Goal: Find specific page/section: Find specific page/section

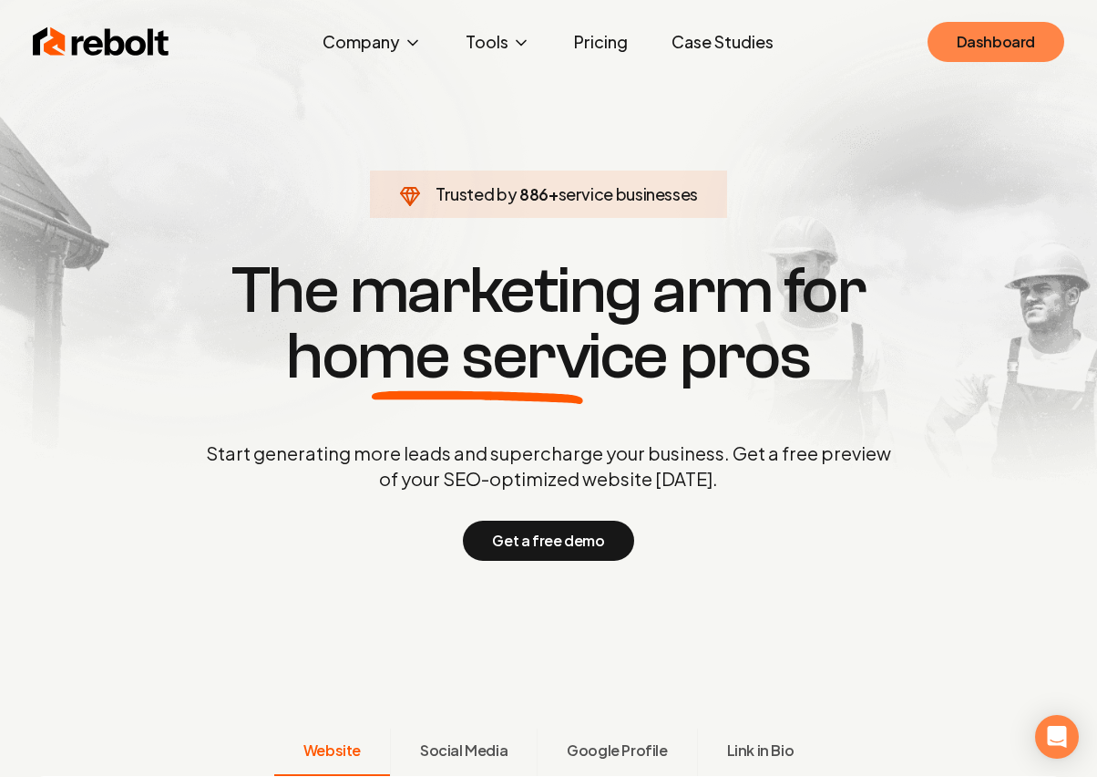
click at [1052, 38] on link "Dashboard" at bounding box center [996, 42] width 137 height 40
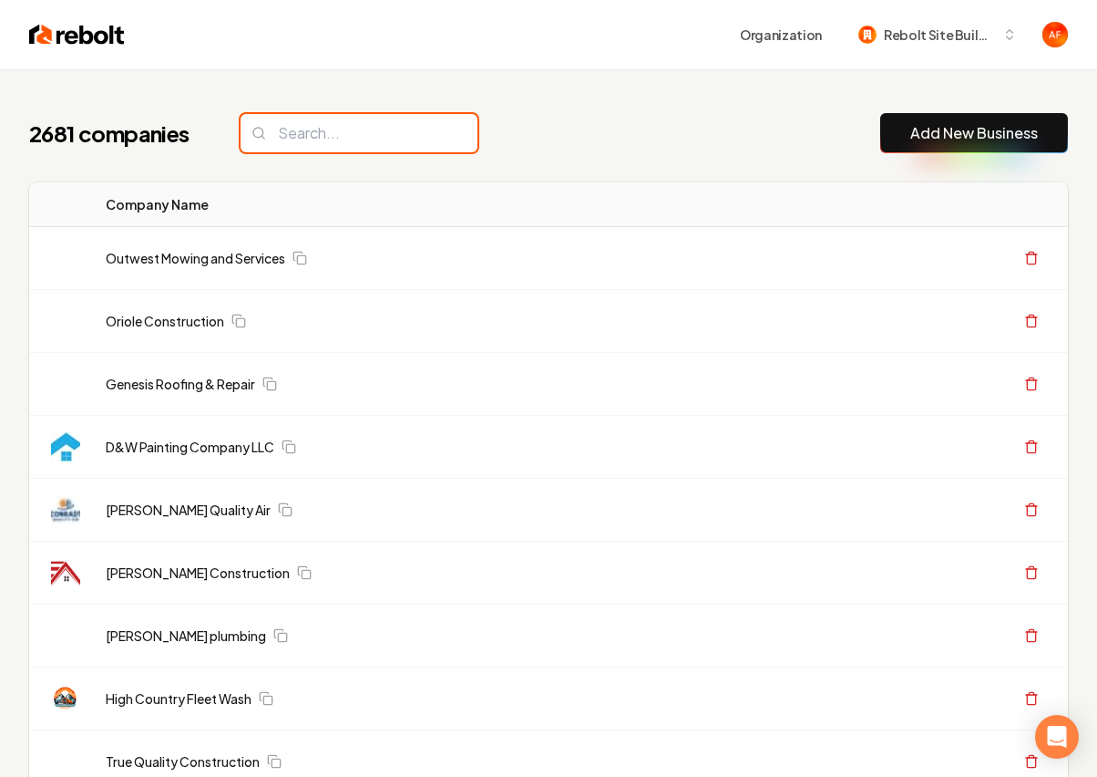
click at [316, 146] on input "search" at bounding box center [359, 133] width 237 height 38
click at [328, 137] on input "search" at bounding box center [359, 133] width 237 height 38
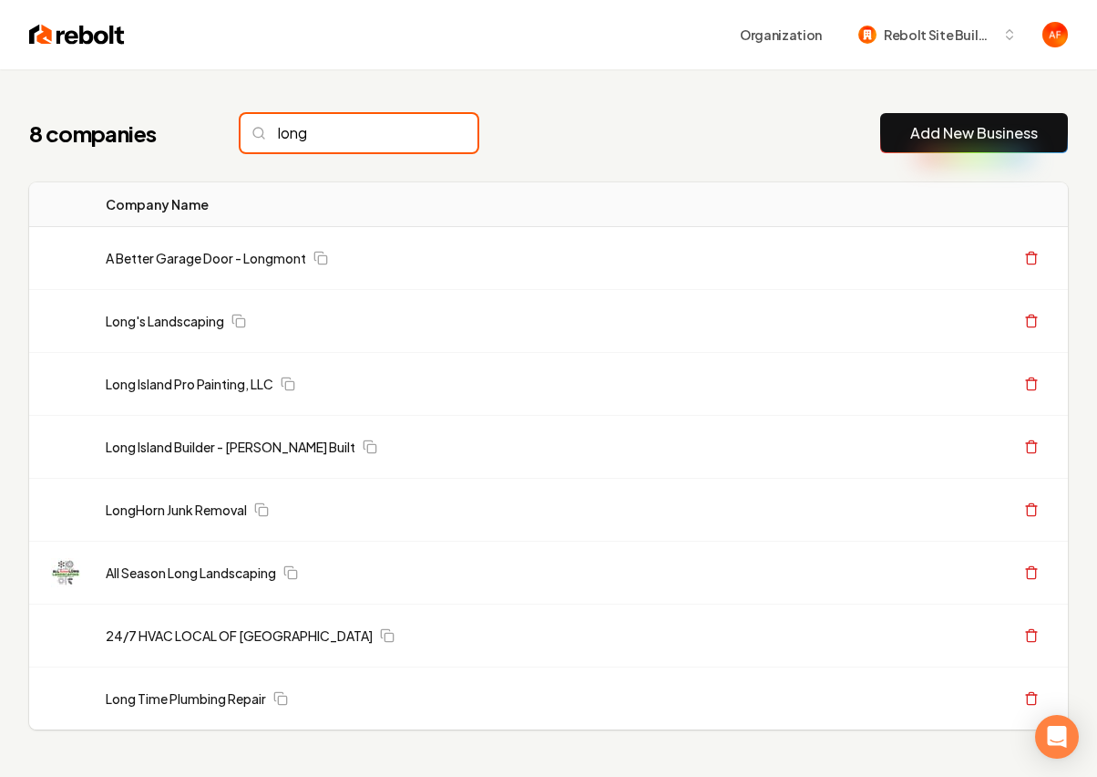
type input "long"
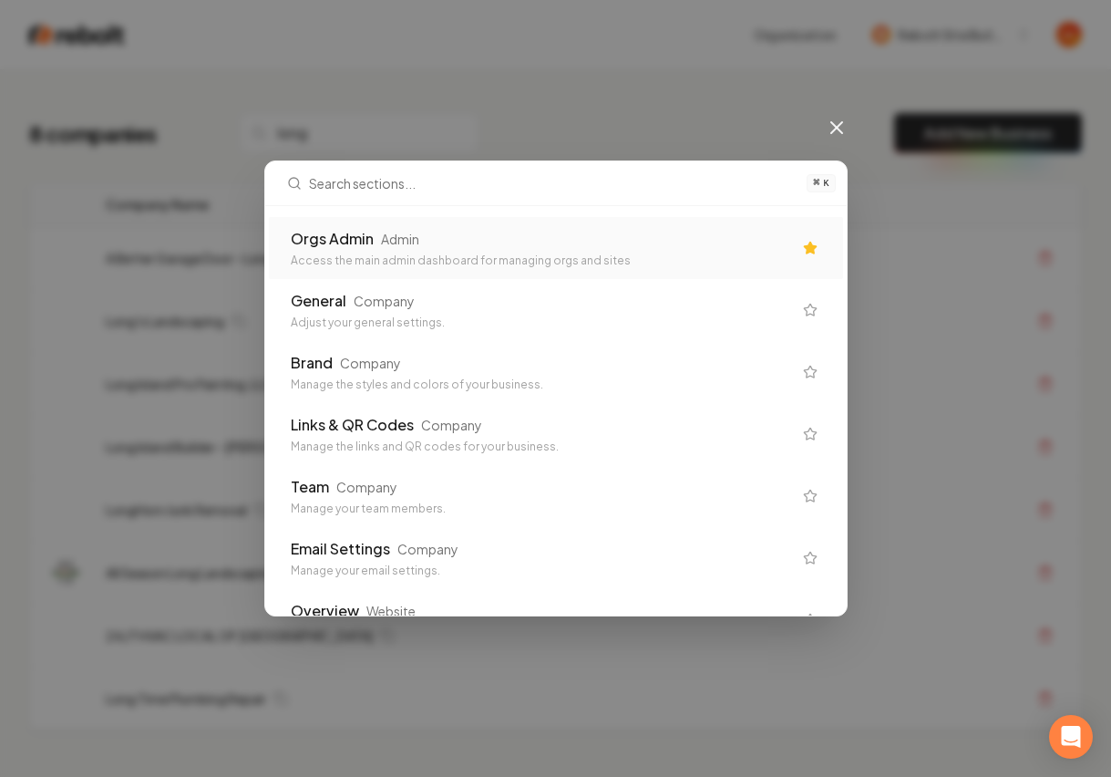
click at [306, 254] on div "Access the main admin dashboard for managing orgs and sites" at bounding box center [541, 260] width 501 height 15
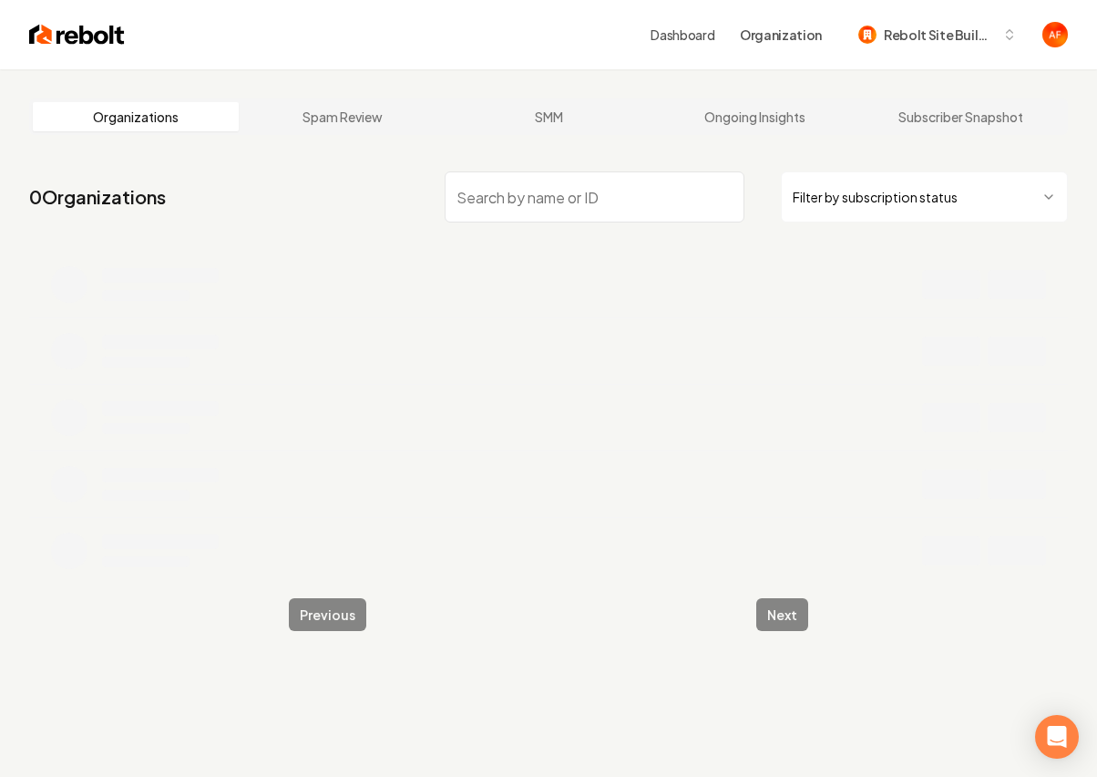
click at [592, 189] on input "search" at bounding box center [595, 196] width 300 height 51
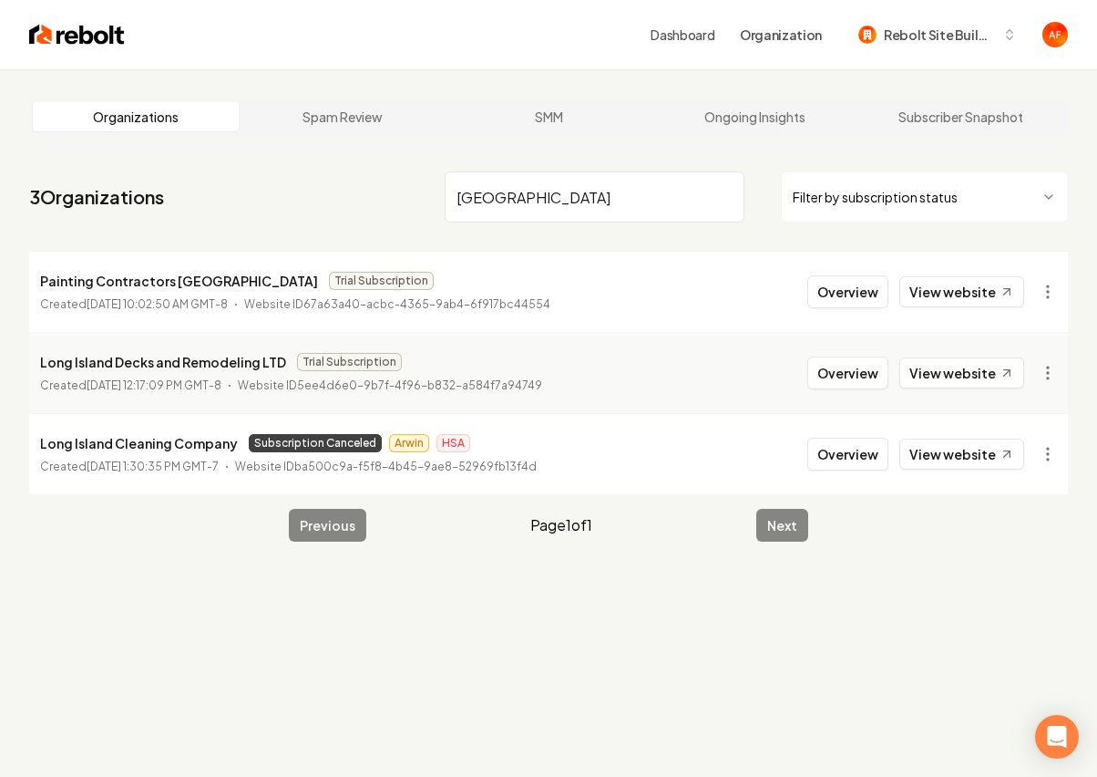
type input "[GEOGRAPHIC_DATA]"
click at [968, 473] on li "Long Island Cleaning Company Subscription Canceled Arwin HSA Created [DATE] 1:3…" at bounding box center [548, 453] width 1039 height 81
click at [966, 461] on link "View website" at bounding box center [962, 453] width 125 height 31
click at [555, 184] on input "[GEOGRAPHIC_DATA]" at bounding box center [595, 196] width 300 height 51
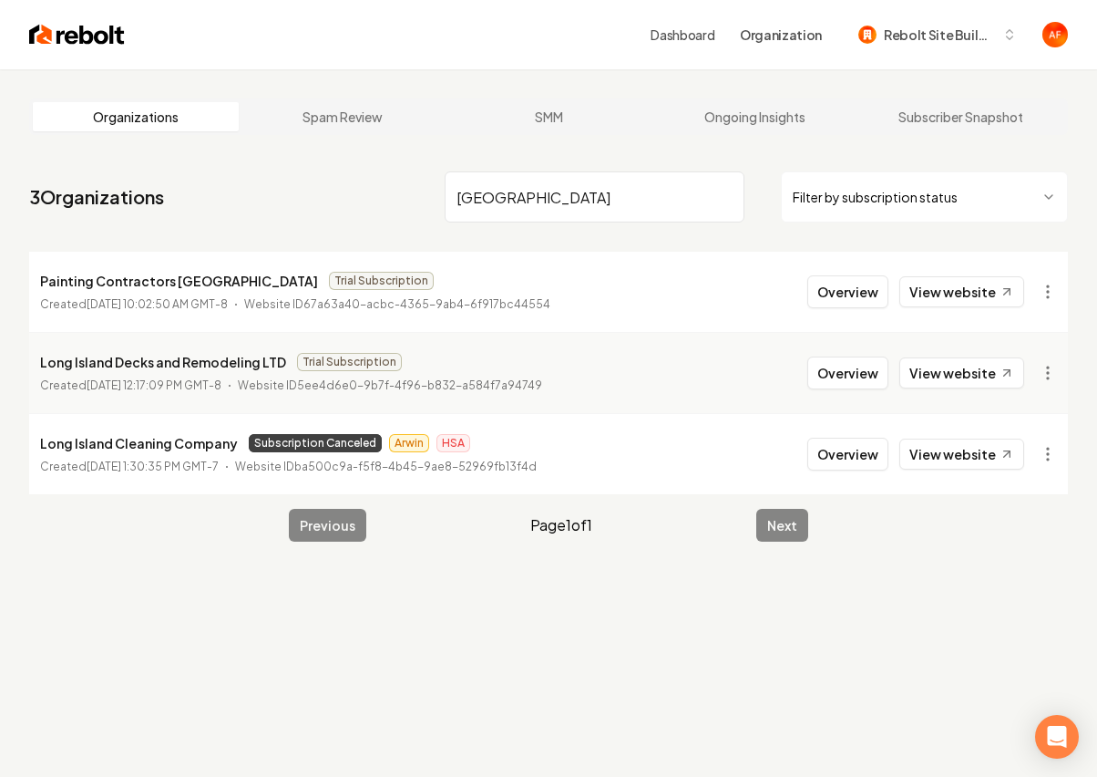
click at [555, 184] on input "[GEOGRAPHIC_DATA]" at bounding box center [595, 196] width 300 height 51
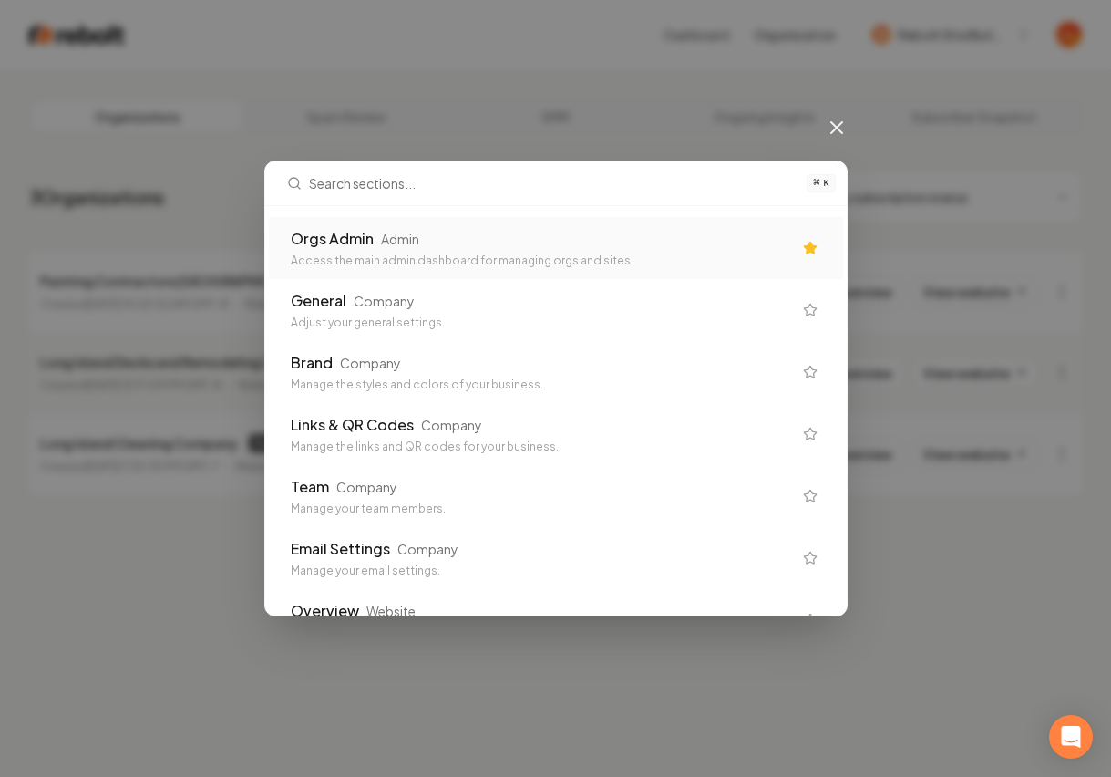
click at [662, 242] on div "Orgs Admin Admin" at bounding box center [541, 239] width 501 height 22
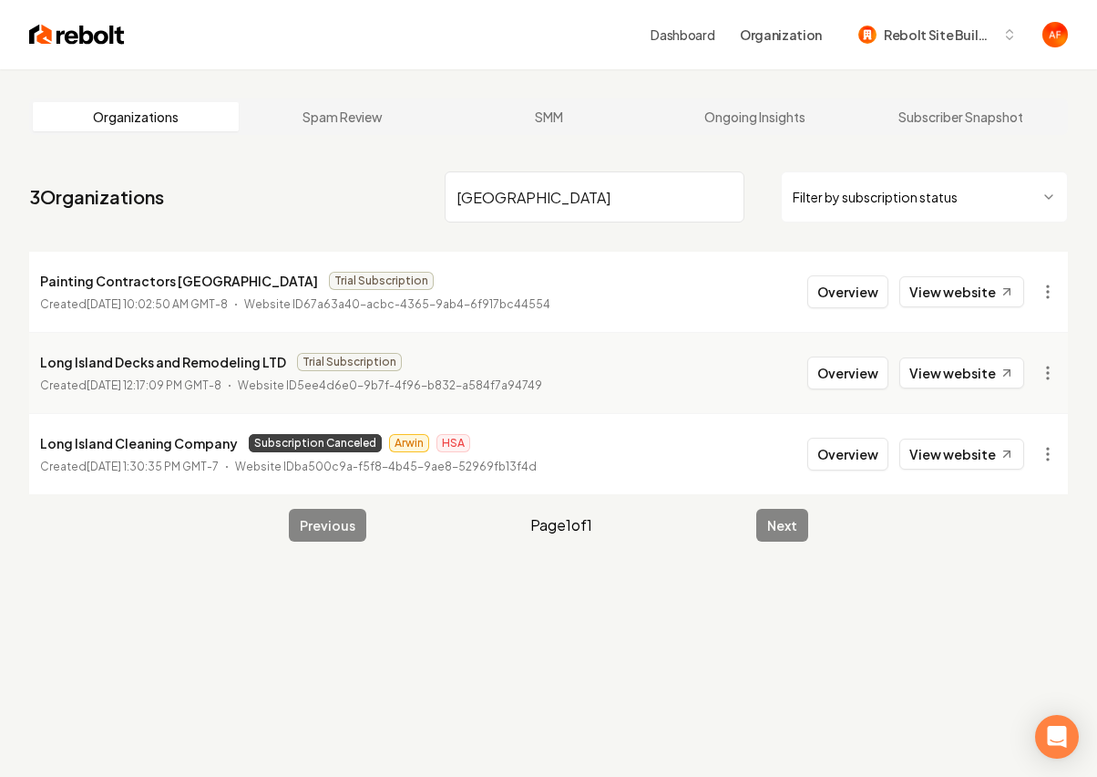
click at [719, 198] on input "[GEOGRAPHIC_DATA]" at bounding box center [595, 196] width 300 height 51
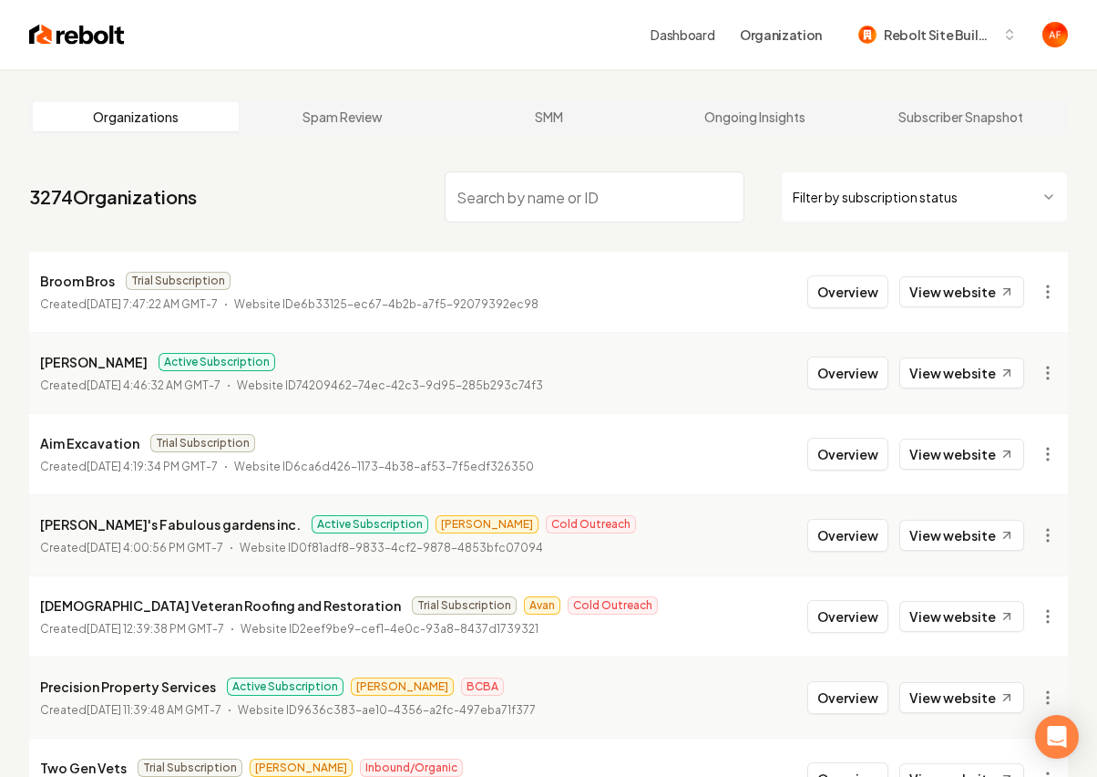
click at [511, 201] on input "search" at bounding box center [595, 196] width 300 height 51
click at [512, 200] on input "search" at bounding box center [595, 196] width 300 height 51
click at [939, 167] on nav "3274 Organizations Filter by subscription status" at bounding box center [548, 204] width 1039 height 80
click at [520, 206] on input "search" at bounding box center [595, 196] width 300 height 51
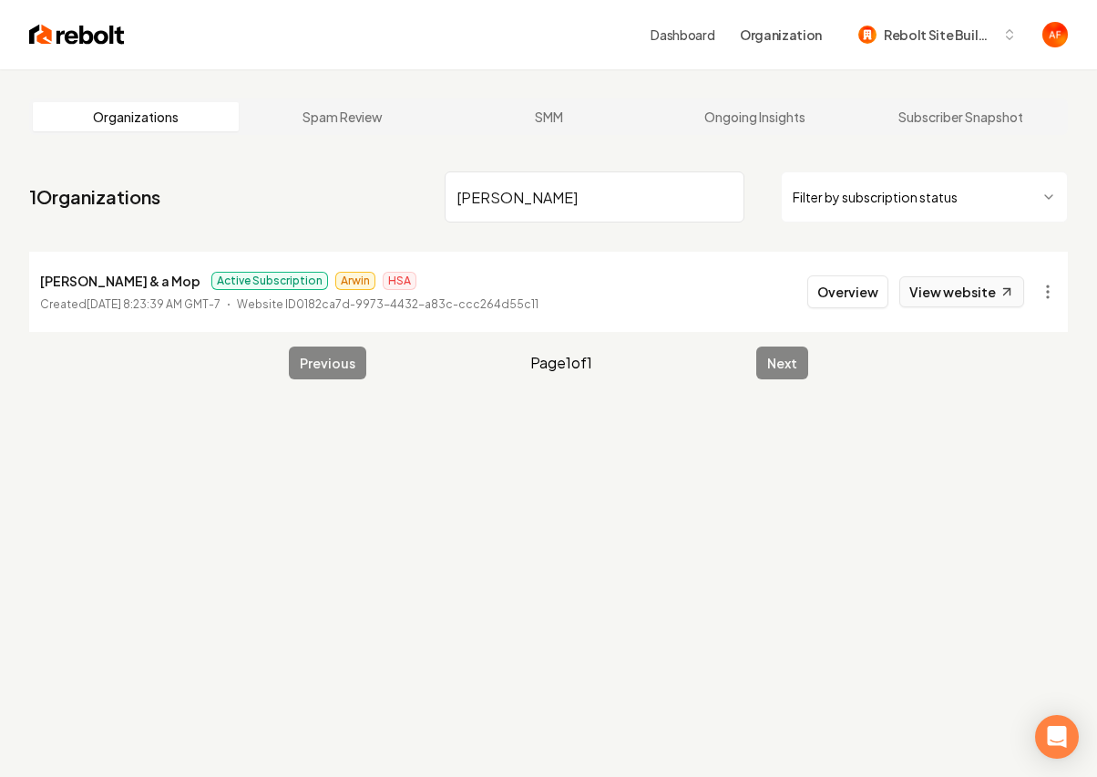
type input "[PERSON_NAME]"
click at [935, 295] on link "View website" at bounding box center [962, 291] width 125 height 31
drag, startPoint x: 730, startPoint y: 201, endPoint x: 718, endPoint y: 200, distance: 11.9
click at [729, 201] on input "[PERSON_NAME]" at bounding box center [595, 196] width 300 height 51
click at [718, 200] on input "[PERSON_NAME]" at bounding box center [595, 196] width 300 height 51
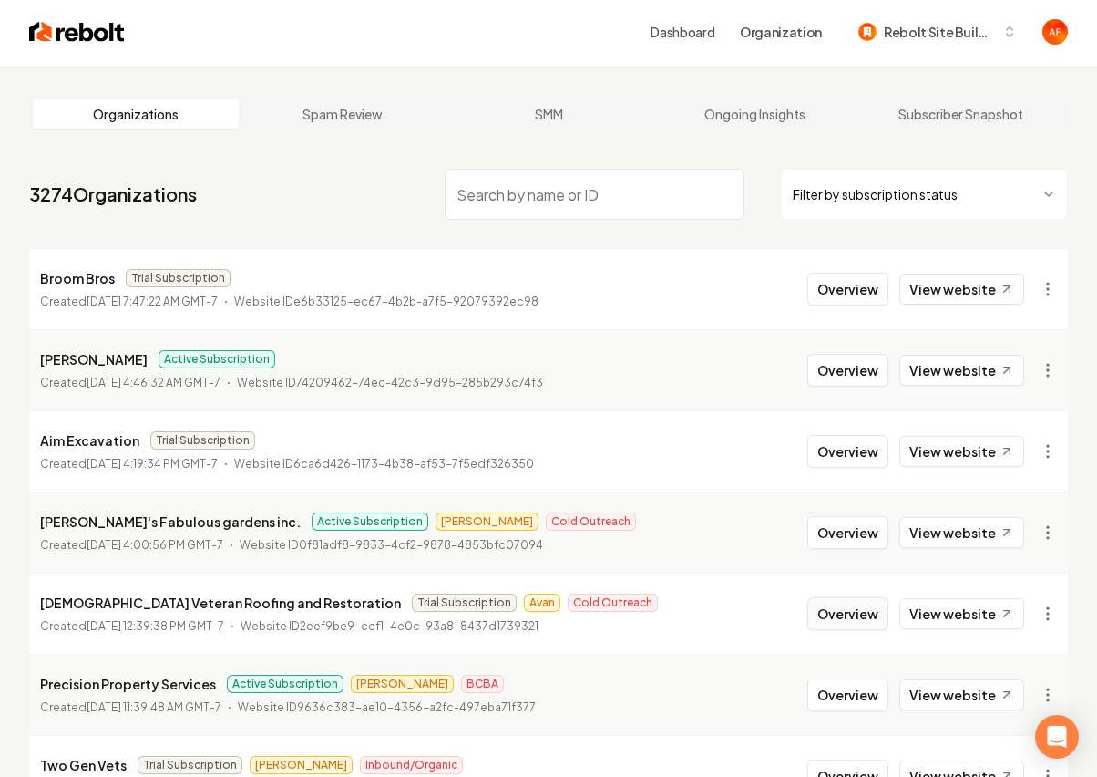
scroll to position [233, 0]
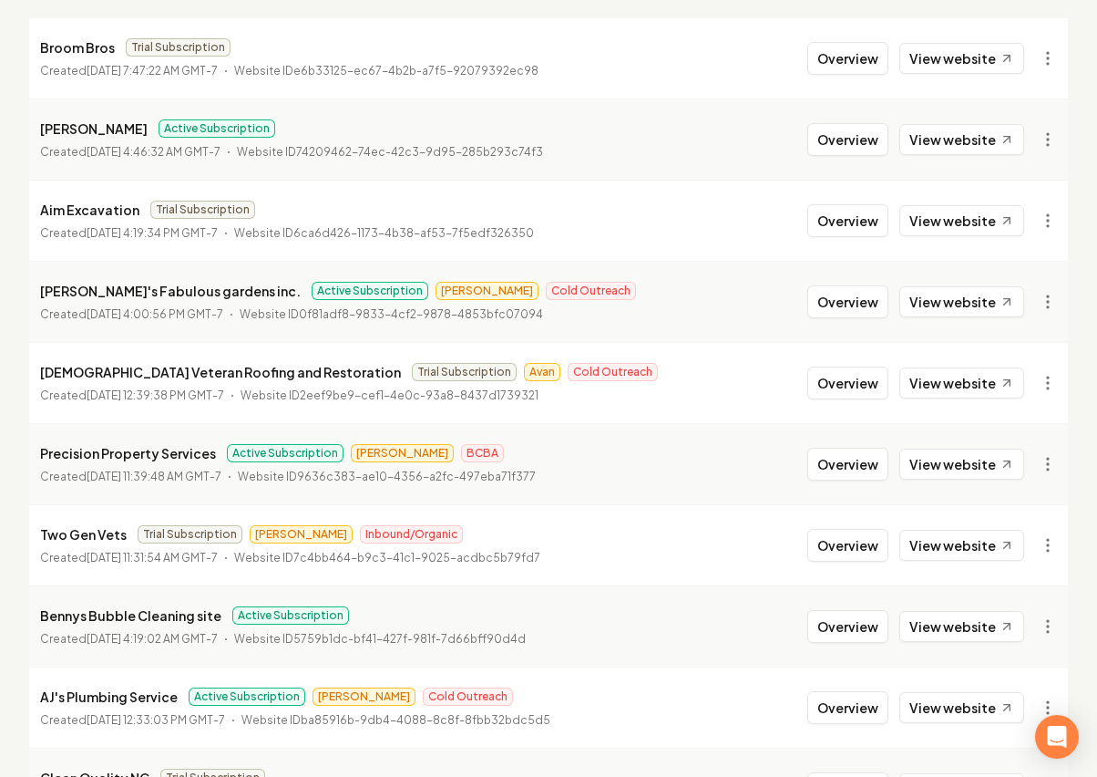
click at [946, 158] on li "Bennys Bubble Active Subscription Created [DATE] 4:46:32 AM GMT-7 Website ID 74…" at bounding box center [548, 138] width 1039 height 81
click at [946, 156] on li "Bennys Bubble Active Subscription Created [DATE] 4:46:32 AM GMT-7 Website ID 74…" at bounding box center [548, 138] width 1039 height 81
click at [947, 155] on li "Bennys Bubble Active Subscription Created [DATE] 4:46:32 AM GMT-7 Website ID 74…" at bounding box center [548, 138] width 1039 height 81
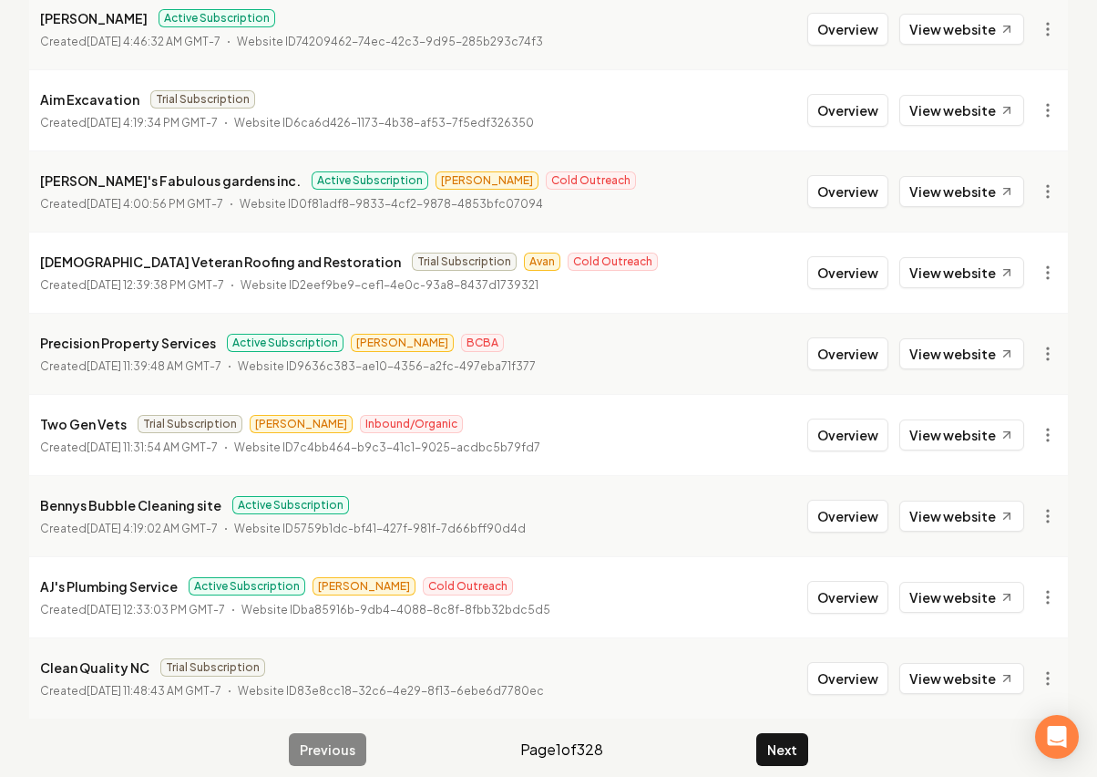
scroll to position [362, 0]
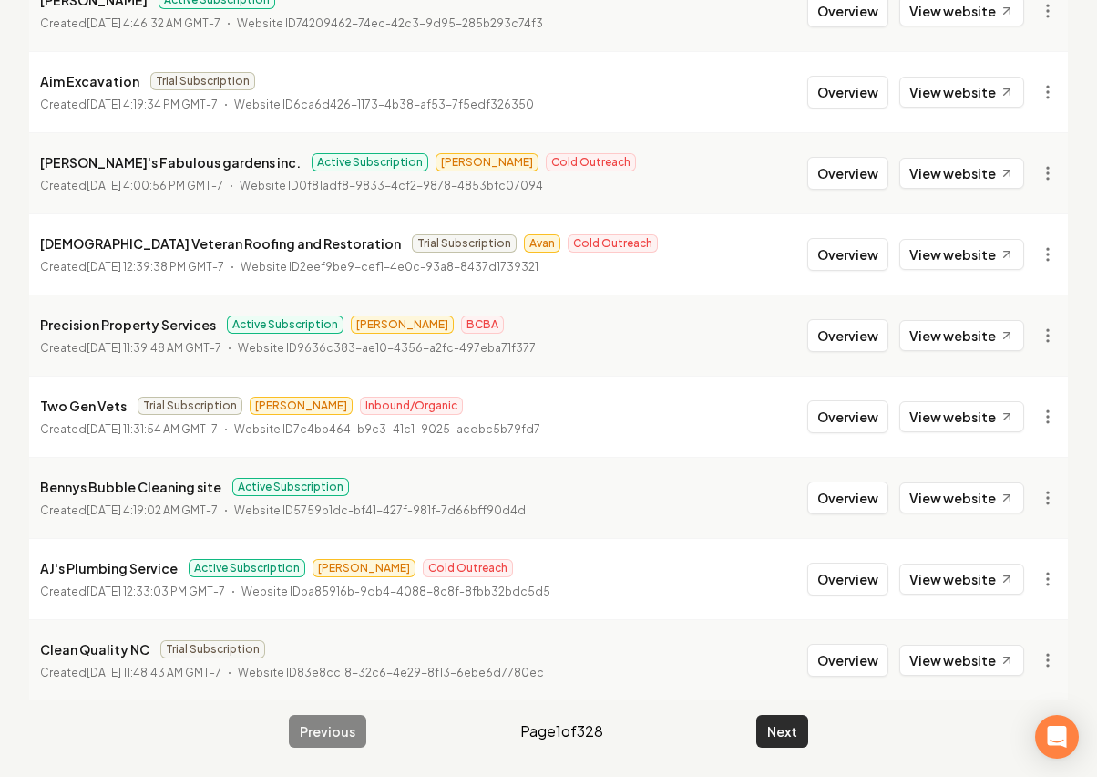
drag, startPoint x: 784, startPoint y: 699, endPoint x: 794, endPoint y: 734, distance: 36.1
click at [784, 699] on li "Clean Quality NC Trial Subscription Created [DATE] 11:48:43 AM GMT-7 Website ID…" at bounding box center [548, 659] width 1039 height 81
click at [794, 734] on button "Next" at bounding box center [782, 731] width 52 height 33
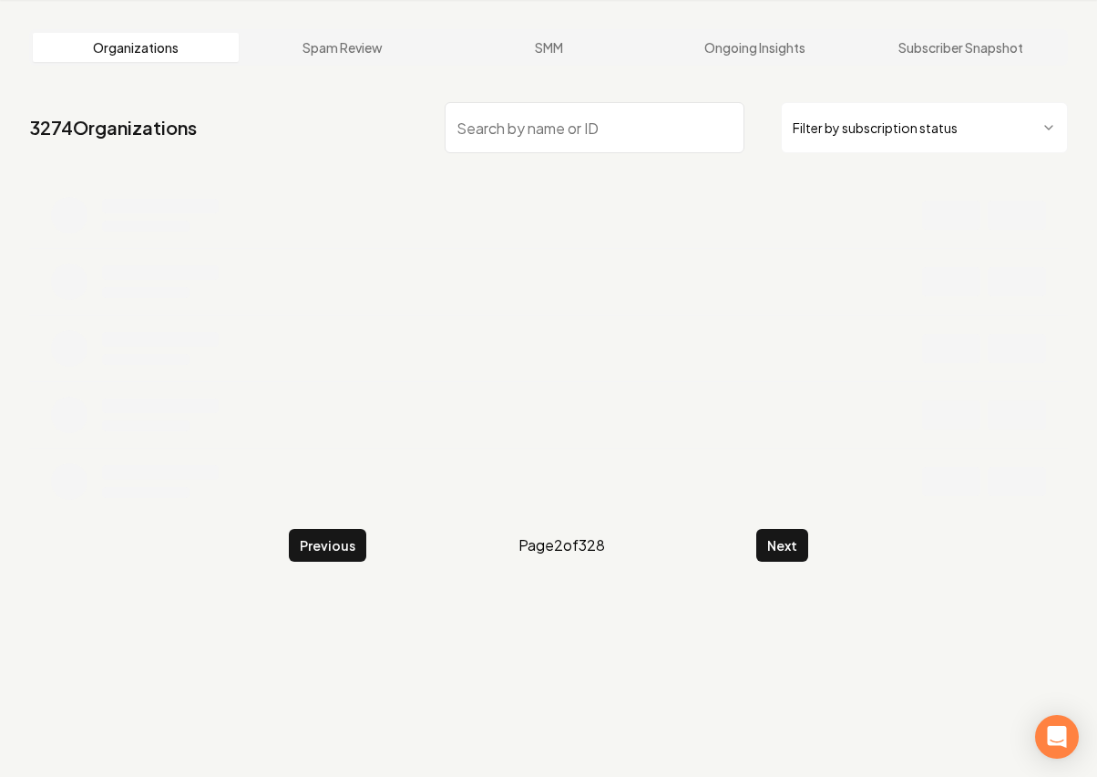
scroll to position [362, 0]
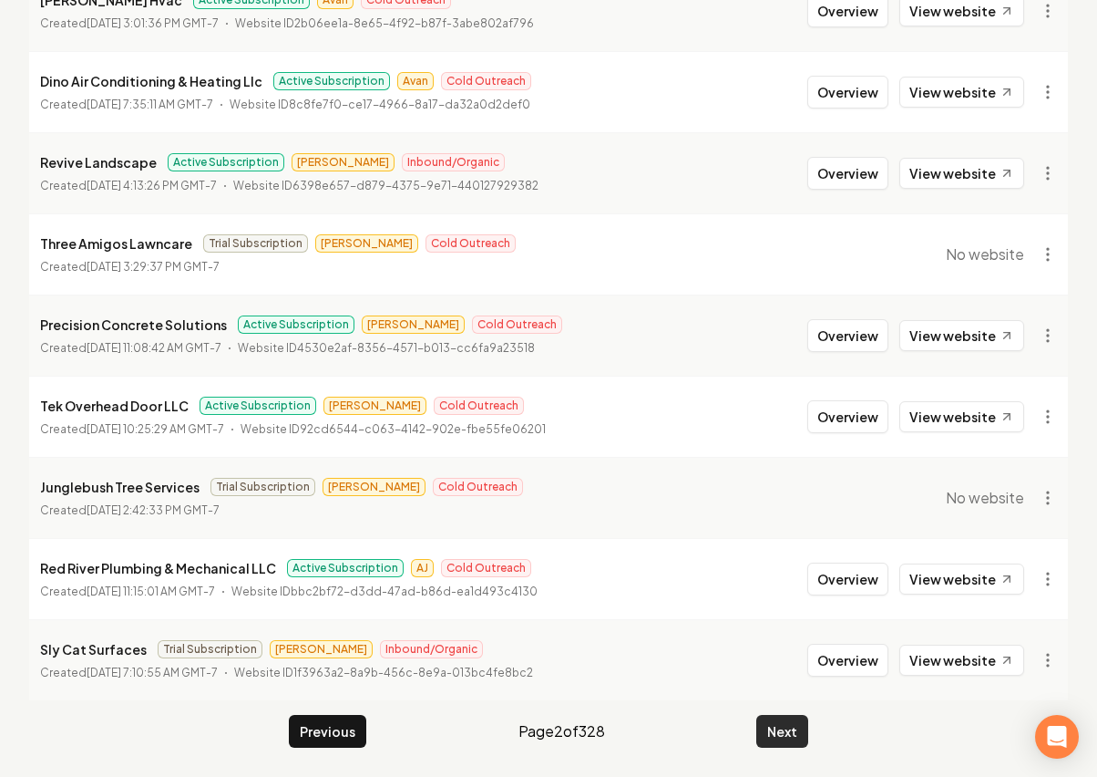
click at [776, 745] on button "Next" at bounding box center [782, 731] width 52 height 33
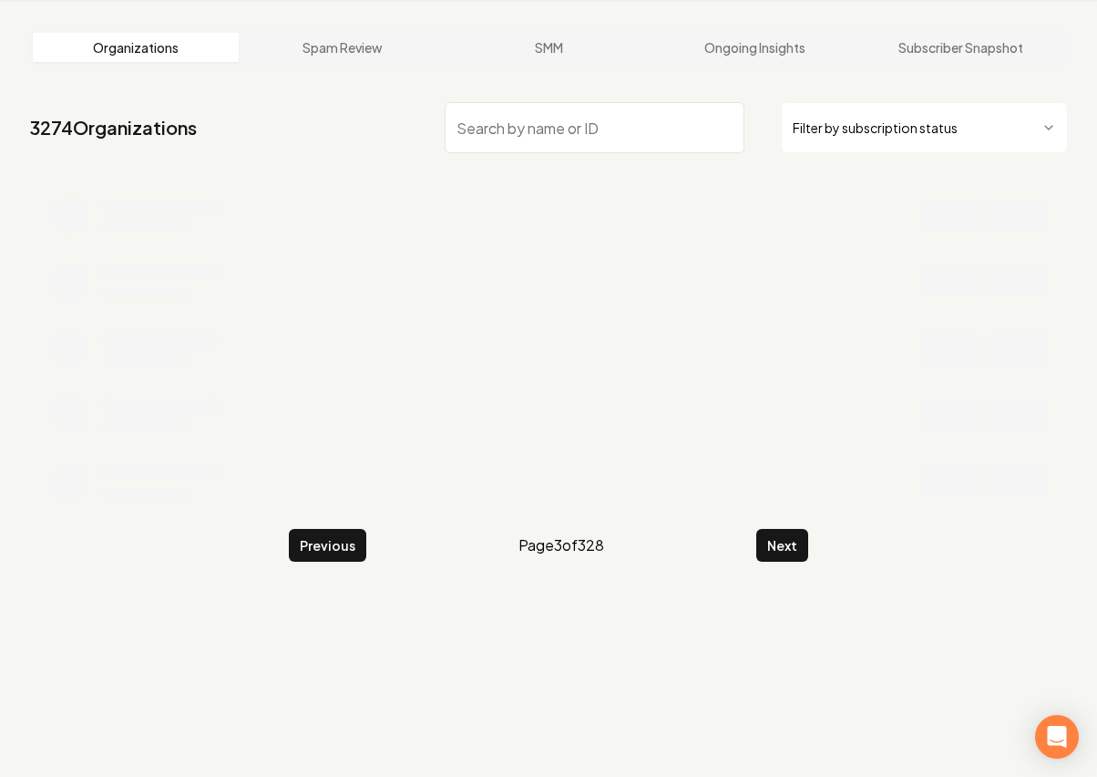
scroll to position [362, 0]
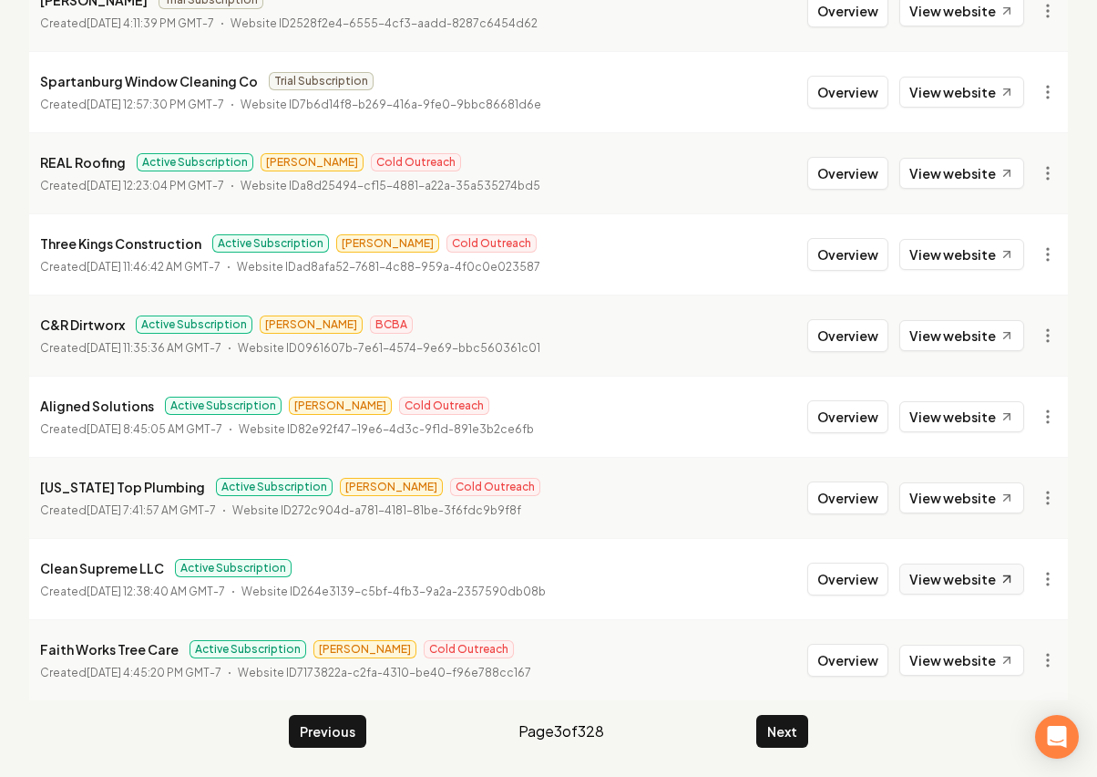
click at [939, 570] on link "View website" at bounding box center [962, 578] width 125 height 31
click at [753, 733] on div "Previous Page 3 of 328 Next" at bounding box center [549, 731] width 520 height 33
click at [759, 728] on button "Next" at bounding box center [782, 731] width 52 height 33
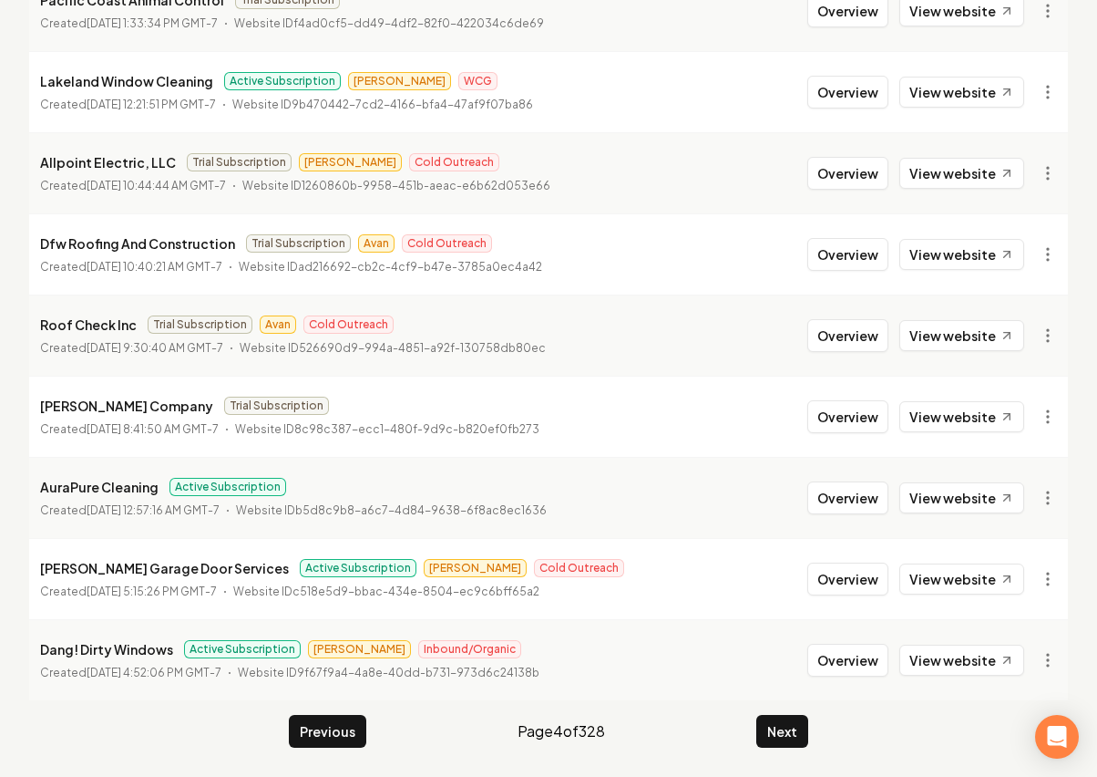
click at [759, 727] on button "Next" at bounding box center [782, 731] width 52 height 33
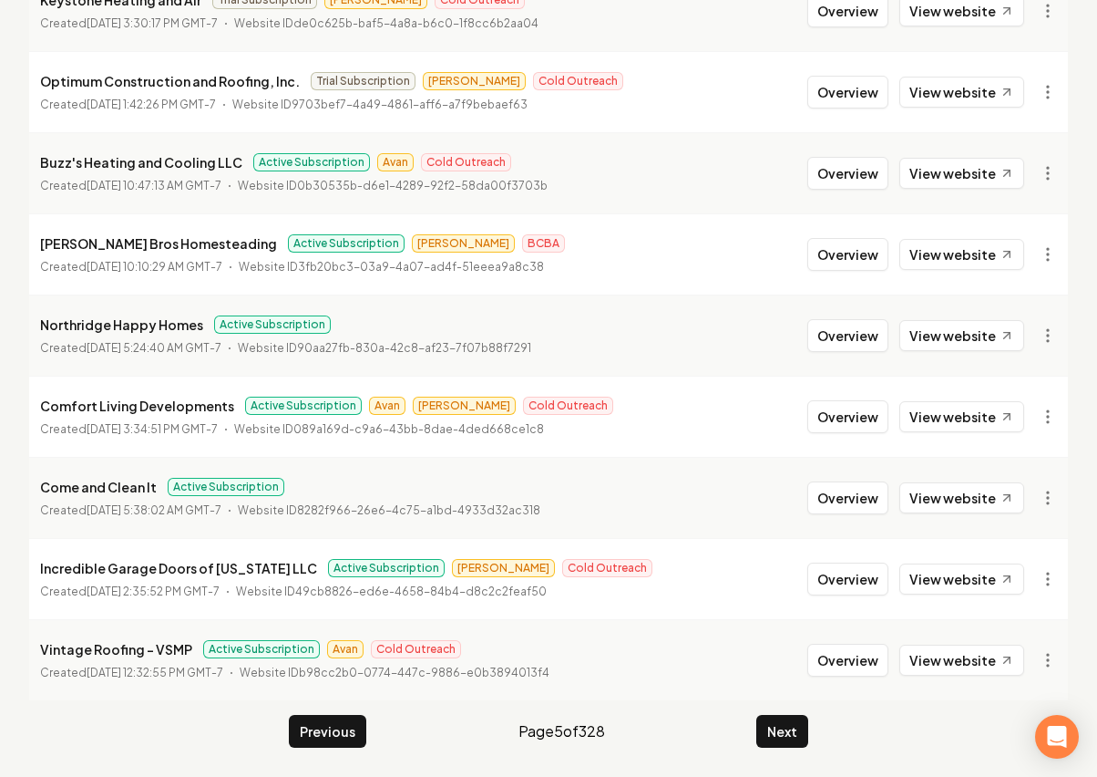
click at [759, 727] on button "Next" at bounding box center [782, 731] width 52 height 33
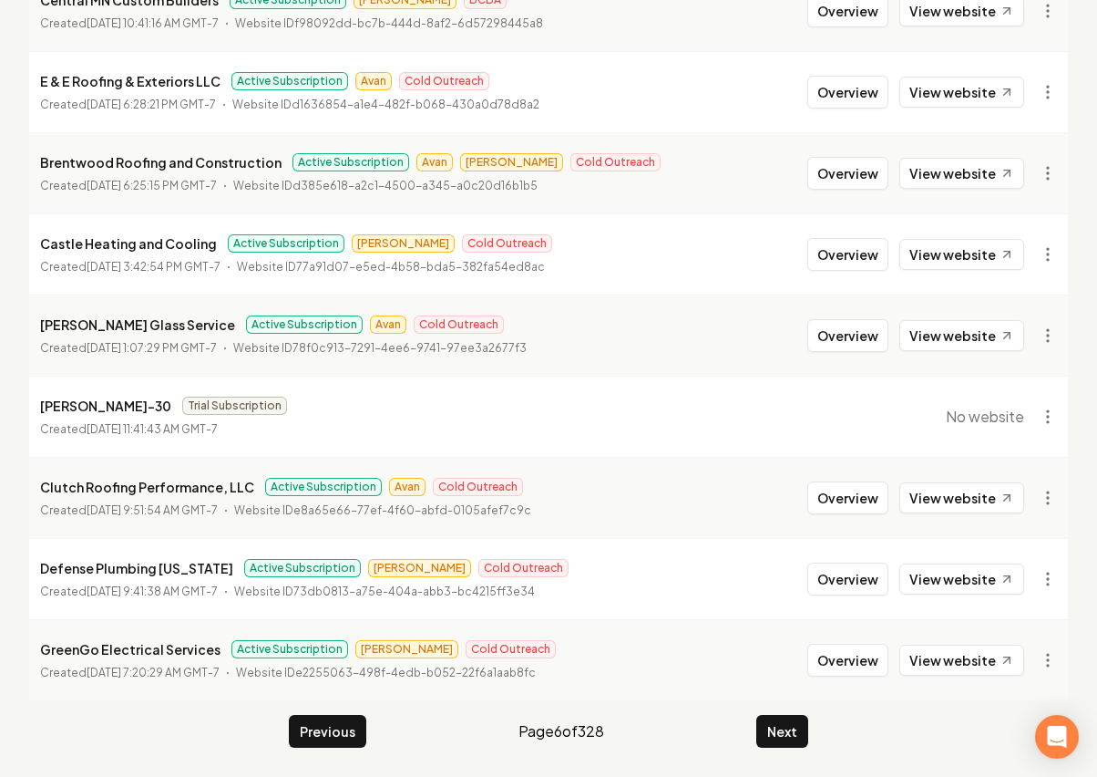
click at [759, 727] on button "Next" at bounding box center [782, 731] width 52 height 33
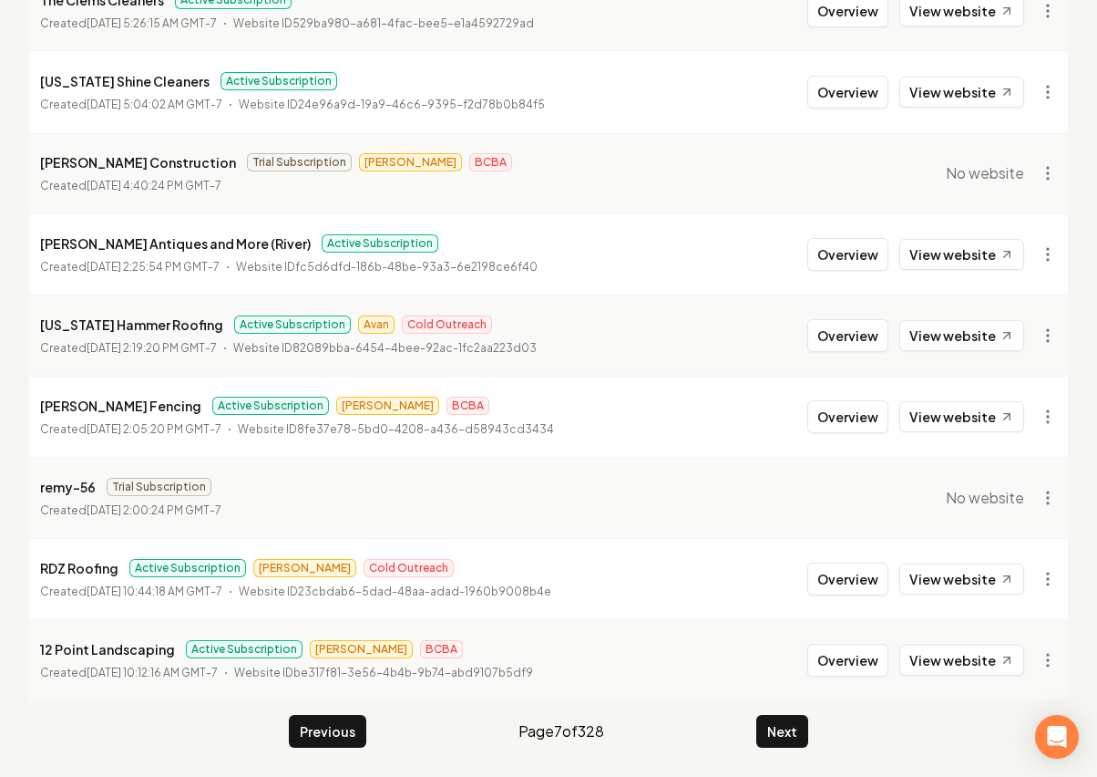
click at [759, 727] on button "Next" at bounding box center [782, 731] width 52 height 33
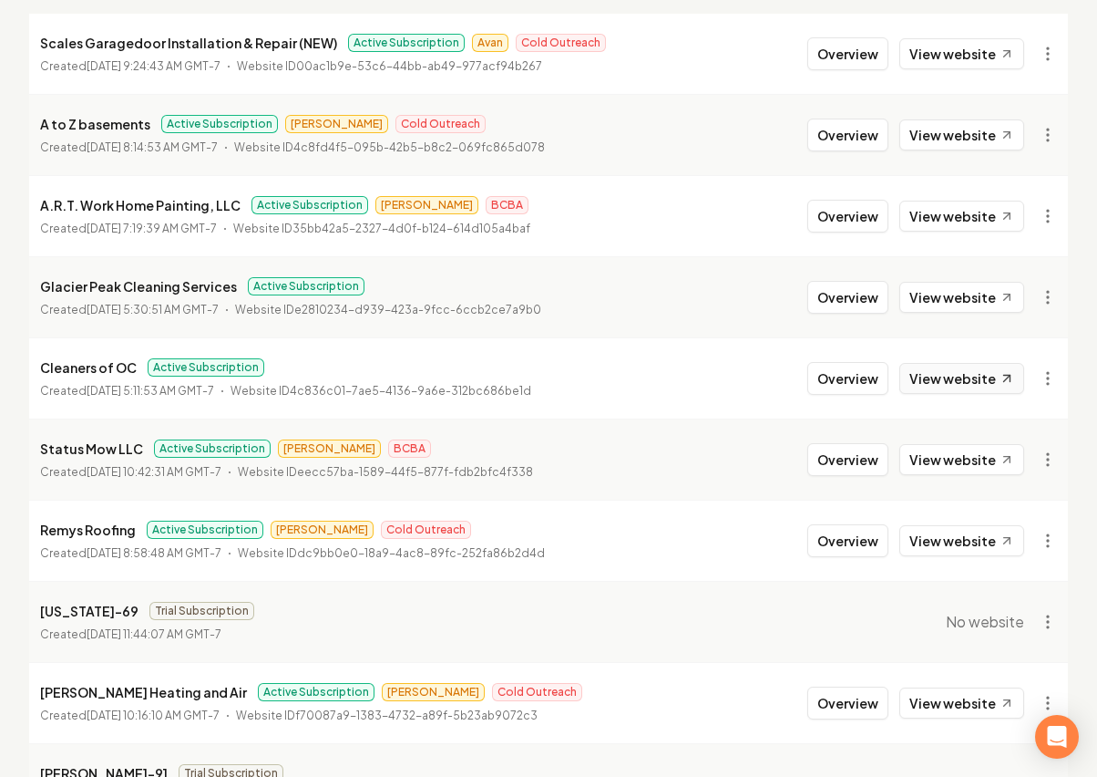
scroll to position [218, 0]
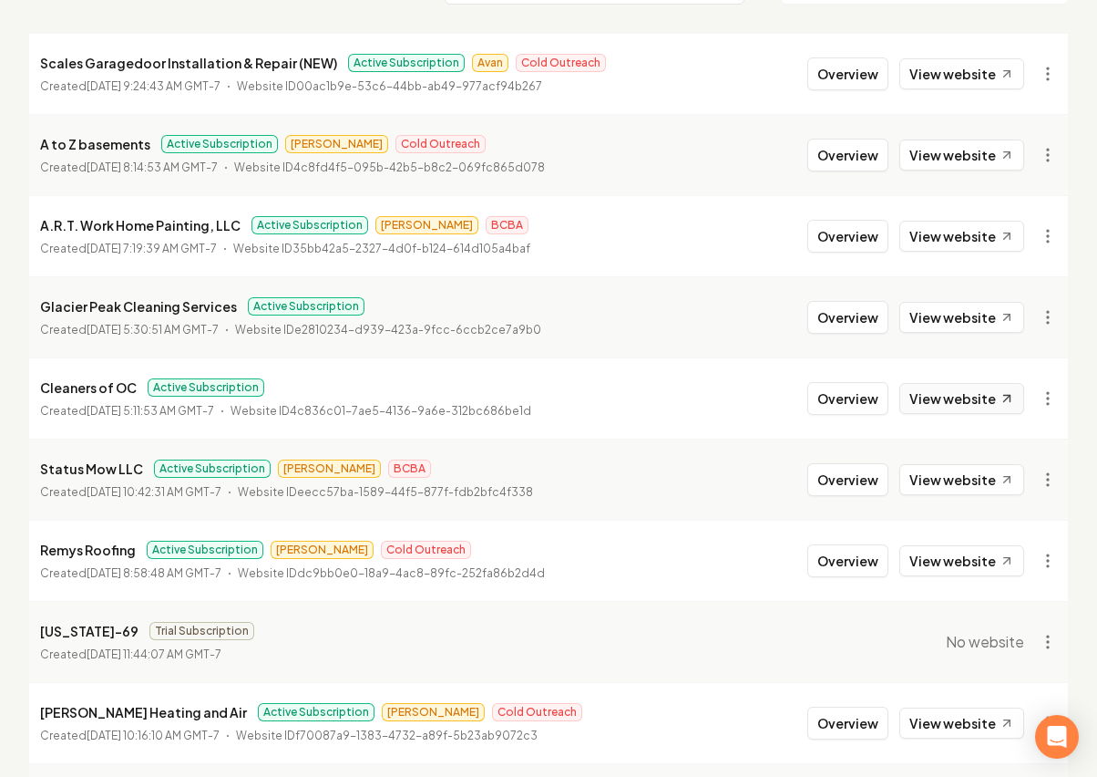
click at [933, 395] on link "View website" at bounding box center [962, 398] width 125 height 31
click at [970, 323] on link "View website" at bounding box center [962, 317] width 125 height 31
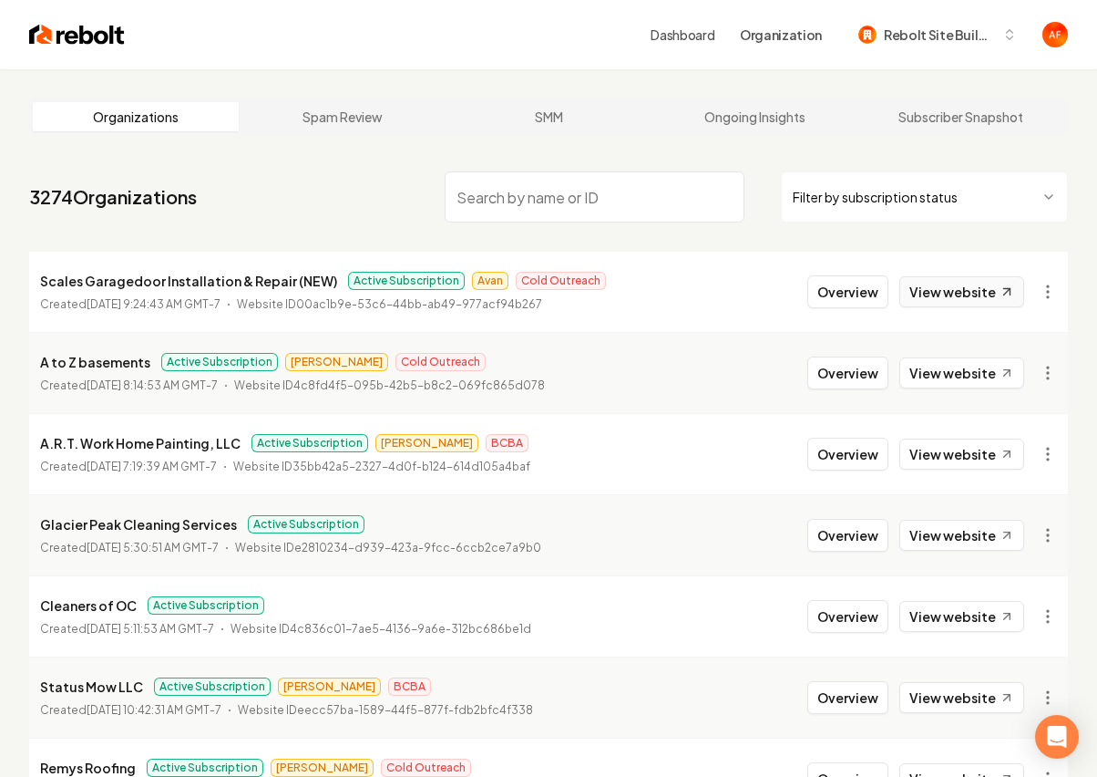
click at [948, 301] on link "View website" at bounding box center [962, 291] width 125 height 31
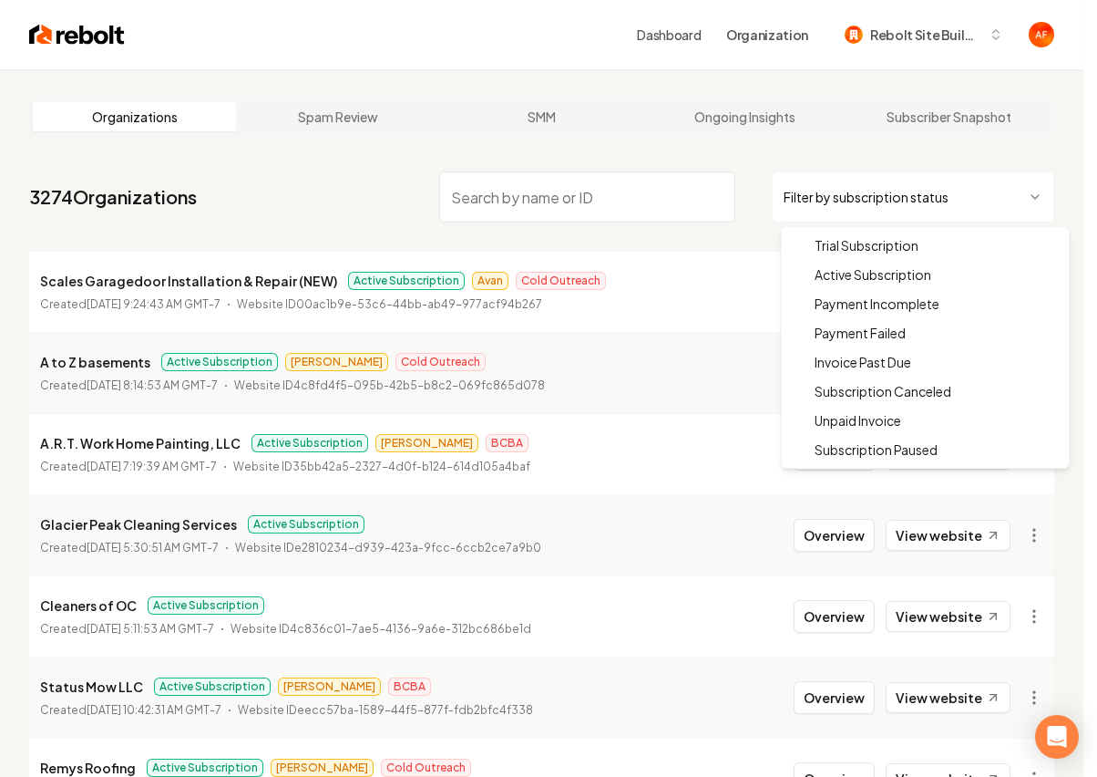
click at [868, 209] on html "Dashboard Organization Rebolt Site Builder Organizations Spam Review SMM Ongoin…" at bounding box center [548, 388] width 1097 height 777
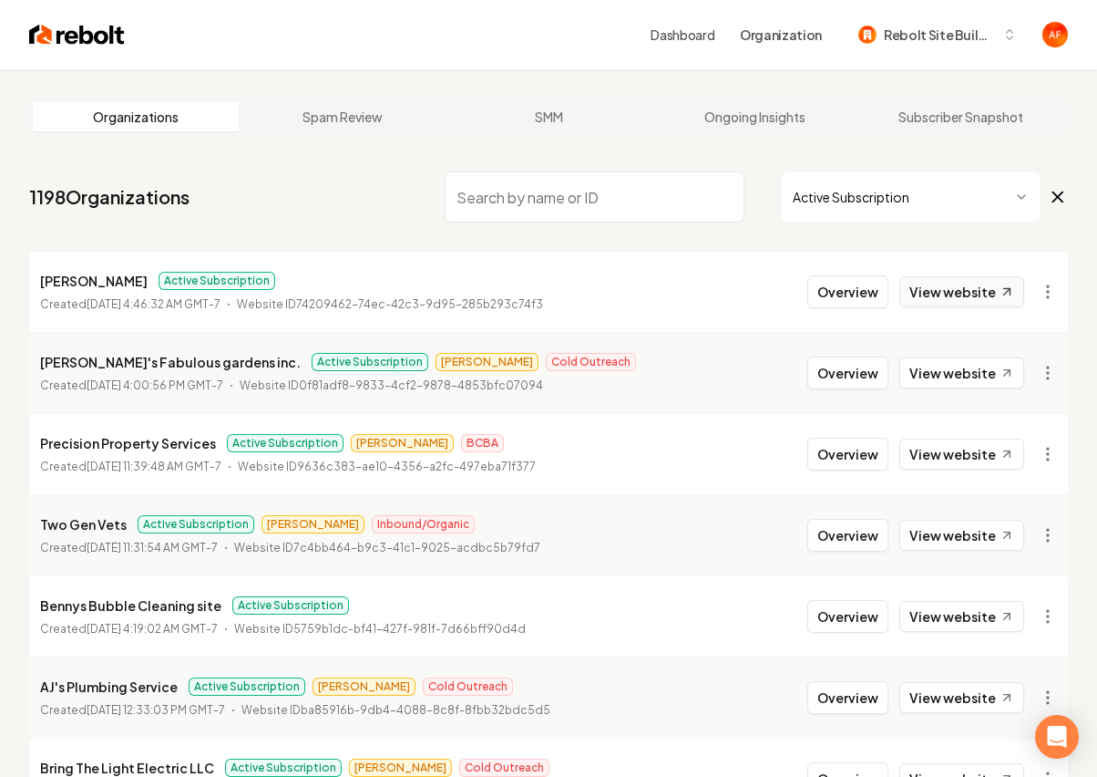
click at [934, 283] on link "View website" at bounding box center [962, 291] width 125 height 31
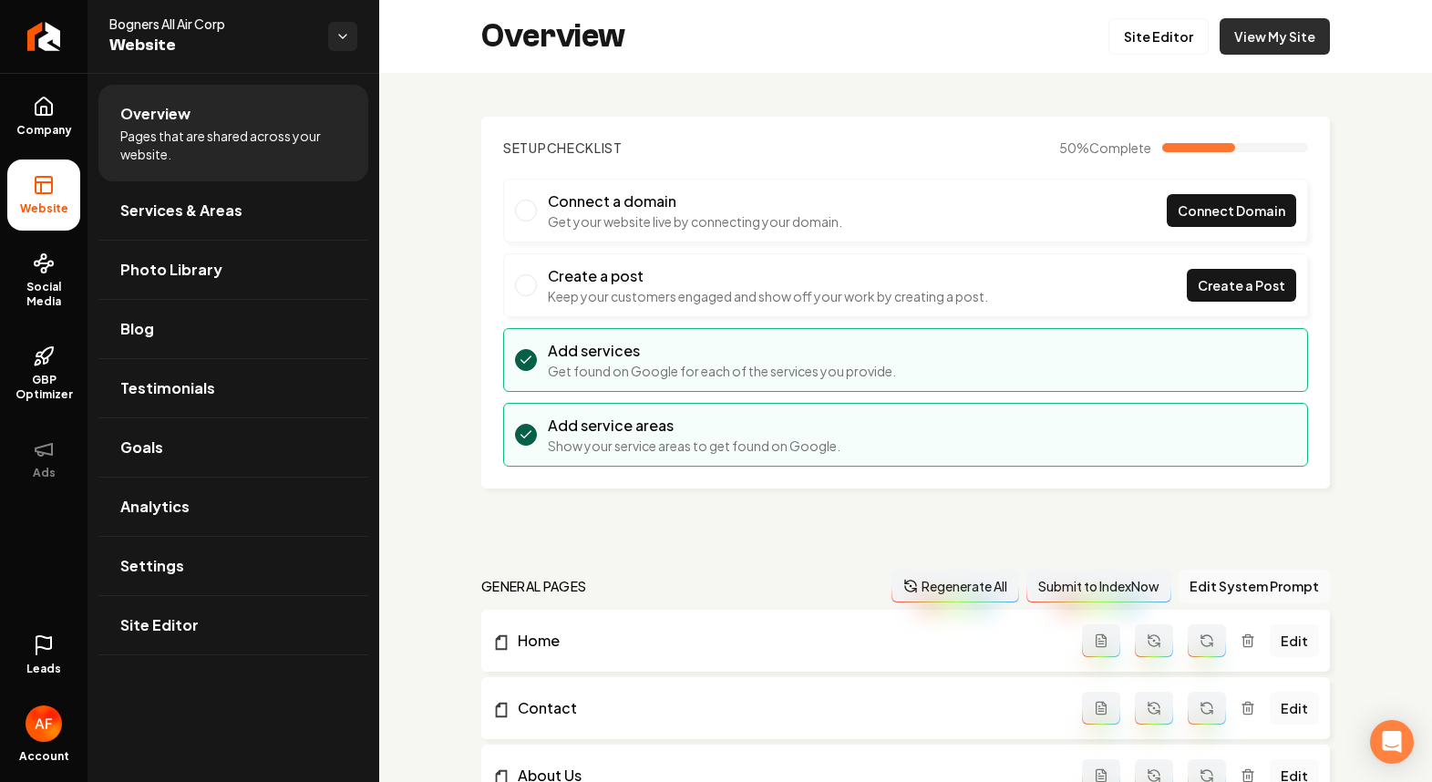
click at [1220, 17] on div "Overview Site Editor View My Site" at bounding box center [905, 36] width 1053 height 73
click at [1223, 19] on link "View My Site" at bounding box center [1275, 36] width 110 height 36
click at [1144, 33] on link "Site Editor" at bounding box center [1158, 36] width 100 height 36
